Goal: Find specific page/section: Find specific page/section

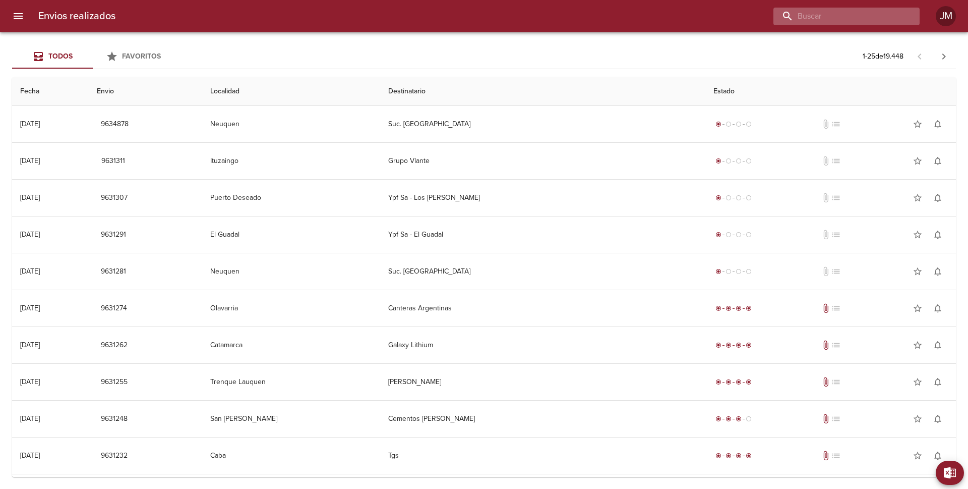
click at [856, 13] on input "buscar" at bounding box center [837, 17] width 129 height 18
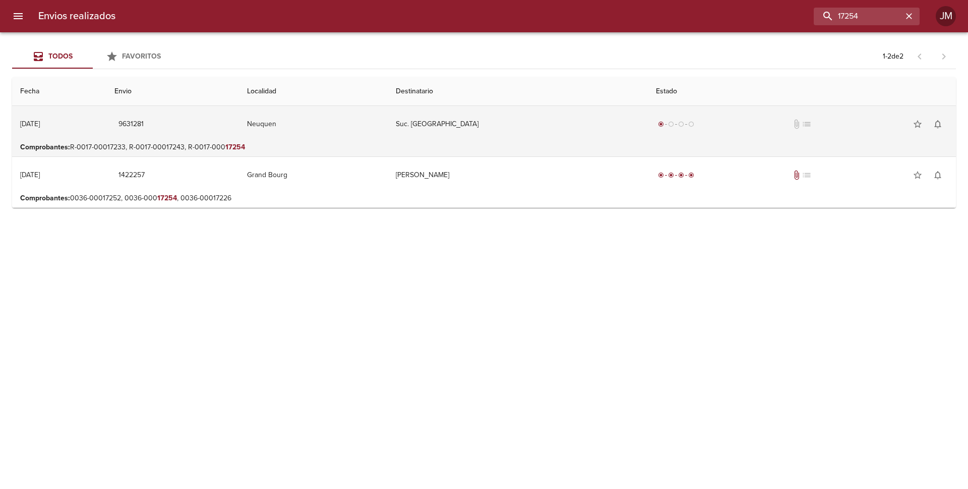
click at [530, 132] on td "Suc. [GEOGRAPHIC_DATA]" at bounding box center [518, 124] width 260 height 36
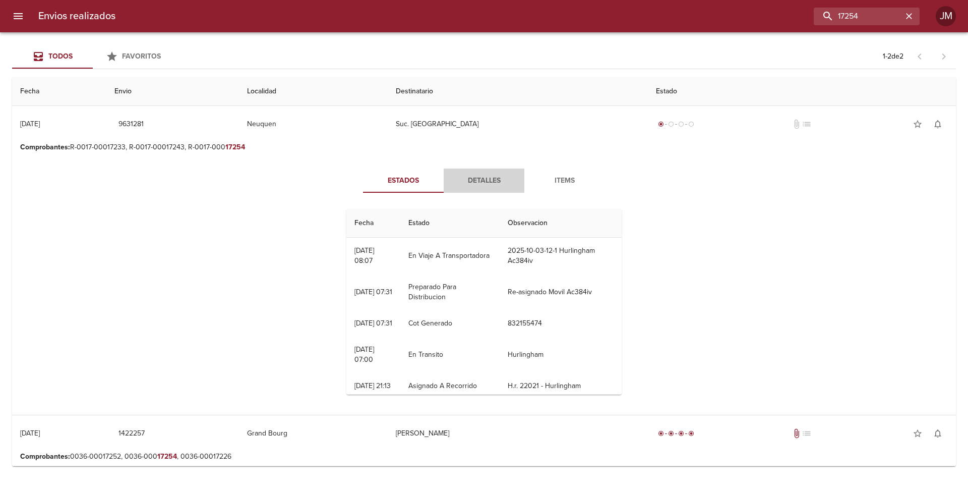
click at [488, 180] on span "Detalles" at bounding box center [484, 180] width 69 height 13
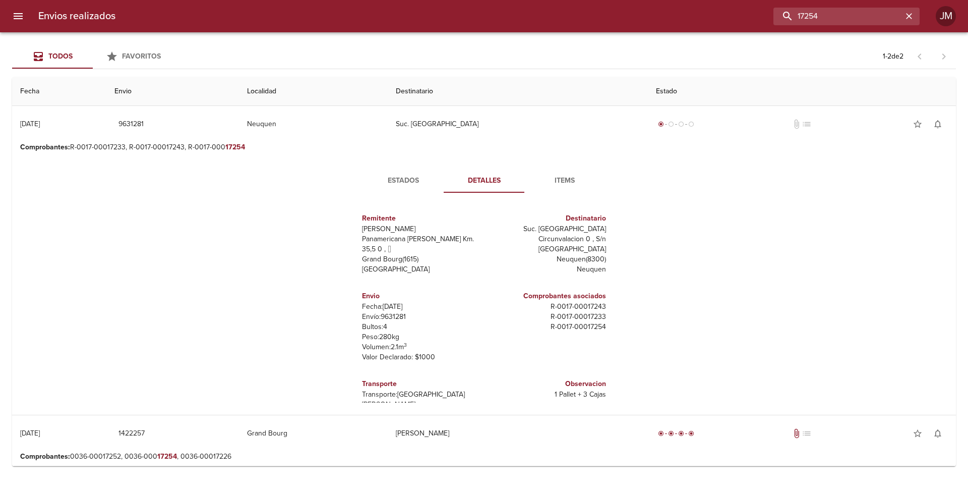
drag, startPoint x: 862, startPoint y: 12, endPoint x: 841, endPoint y: 2, distance: 23.5
click at [841, 2] on div "Envios realizados 17254 JM" at bounding box center [484, 16] width 968 height 32
drag, startPoint x: 825, startPoint y: 10, endPoint x: 779, endPoint y: 5, distance: 46.7
click at [779, 5] on div "Envios realizados 17254 JM" at bounding box center [484, 16] width 968 height 32
type input "17228"
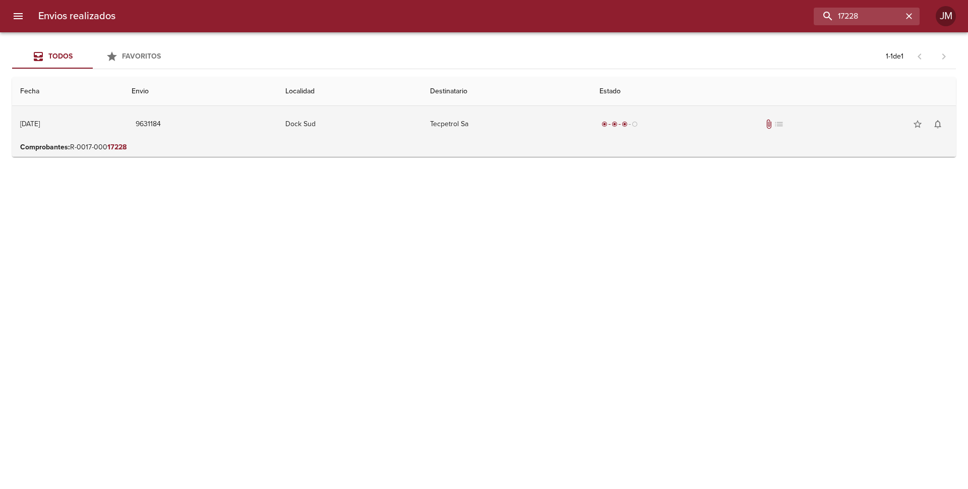
click at [504, 124] on td "Tecpetrol Sa" at bounding box center [506, 124] width 169 height 36
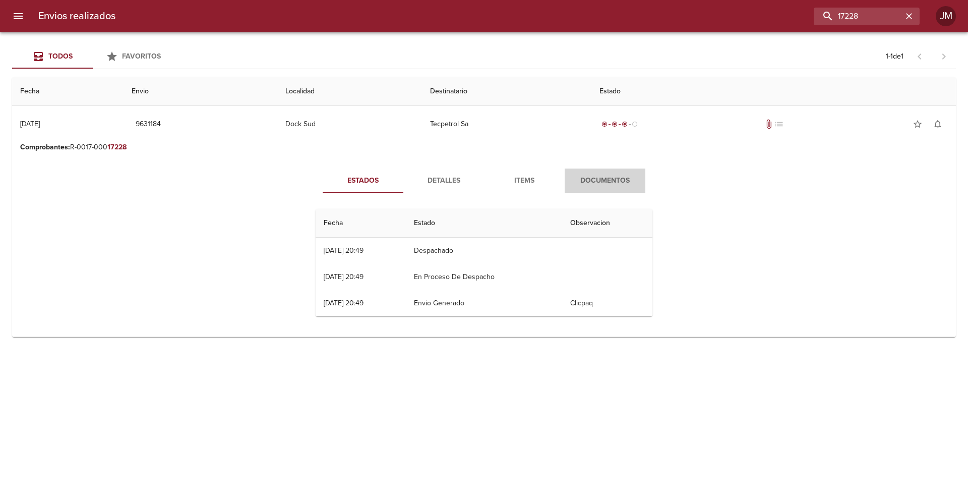
click at [607, 181] on span "Documentos" at bounding box center [605, 180] width 69 height 13
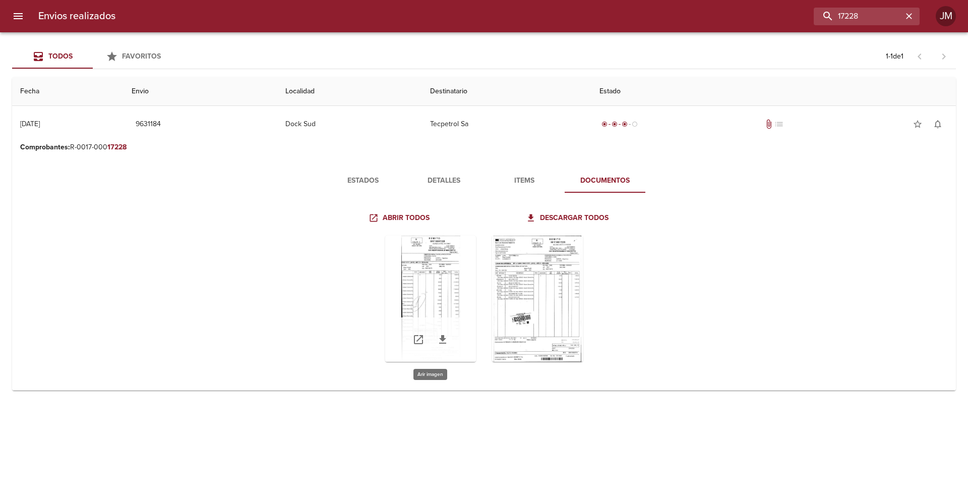
click at [442, 284] on div "Tabla de envíos del cliente" at bounding box center [430, 298] width 91 height 126
